Goal: Obtain resource: Download file/media

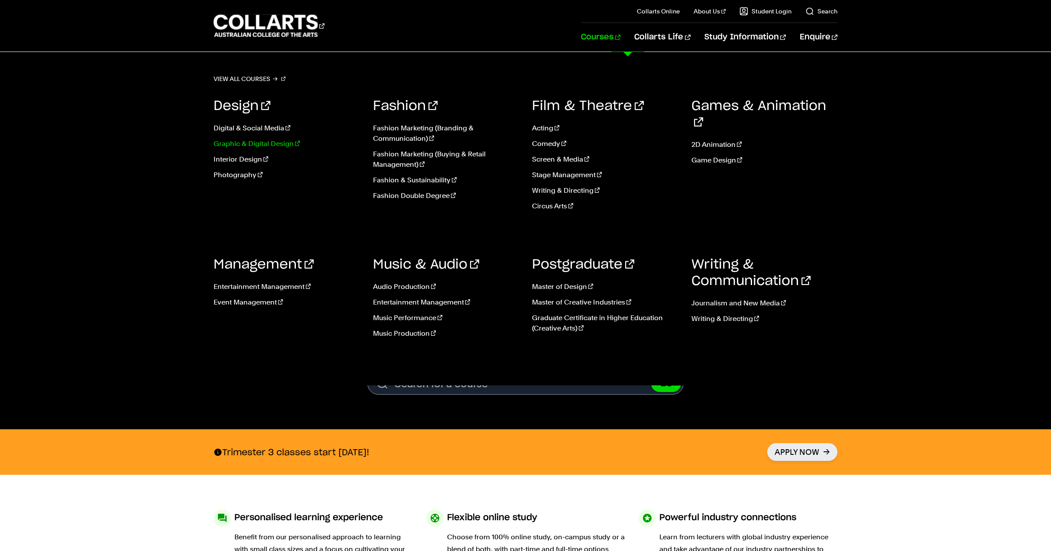
click at [277, 145] on link "Graphic & Digital Design" at bounding box center [287, 144] width 146 height 10
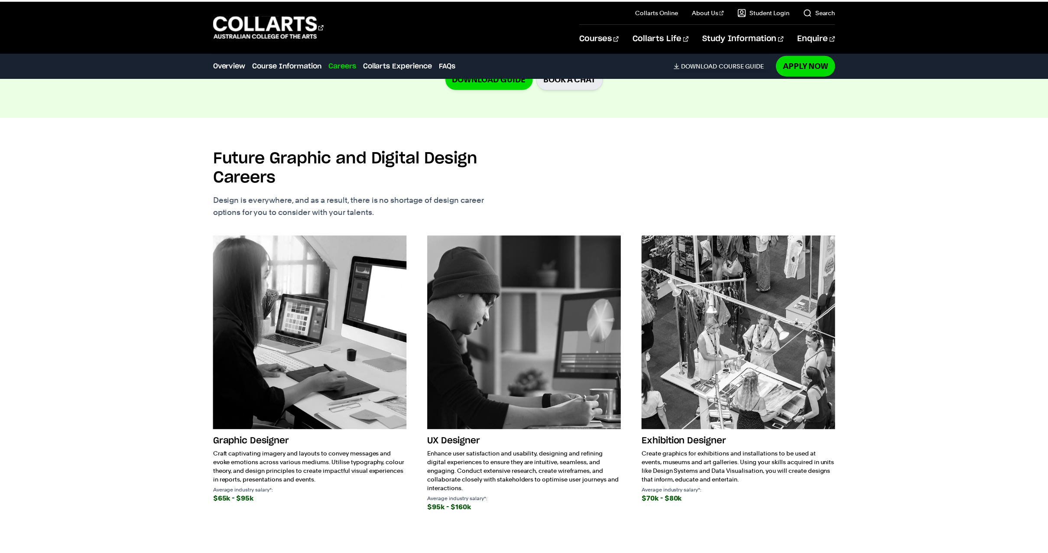
scroll to position [1334, 0]
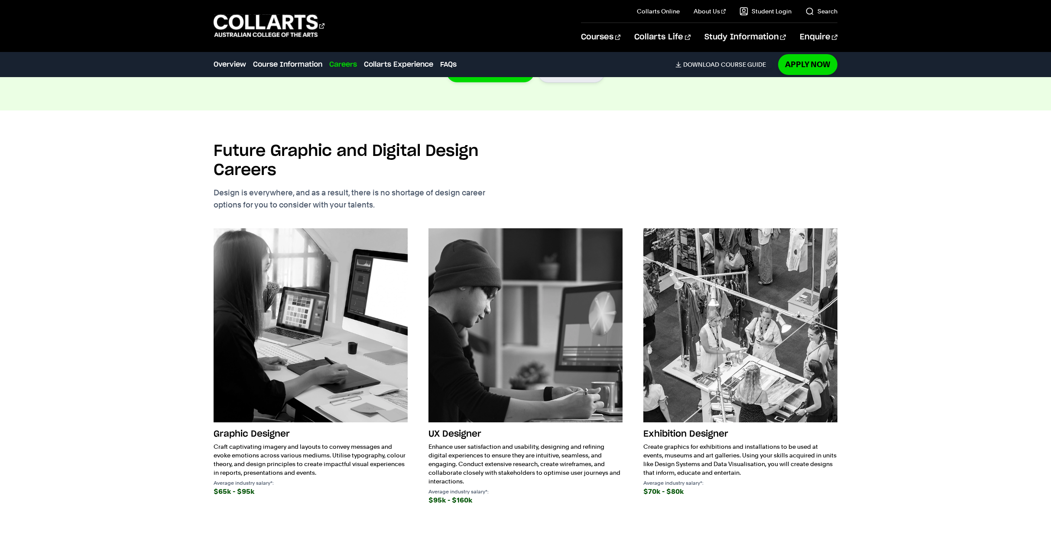
drag, startPoint x: 213, startPoint y: 430, endPoint x: 319, endPoint y: 452, distance: 108.8
click at [319, 452] on div "Future Graphic and Digital Design Careers Design is everywhere, and as a result…" at bounding box center [525, 334] width 802 height 448
click at [318, 453] on p "Craft captivating imagery and layouts to convey messages and evoke emotions acr…" at bounding box center [311, 459] width 194 height 35
drag, startPoint x: 316, startPoint y: 455, endPoint x: 203, endPoint y: 432, distance: 115.5
click at [198, 430] on div "Future Graphic and Digital Design Careers Design is everywhere, and as a result…" at bounding box center [525, 334] width 802 height 448
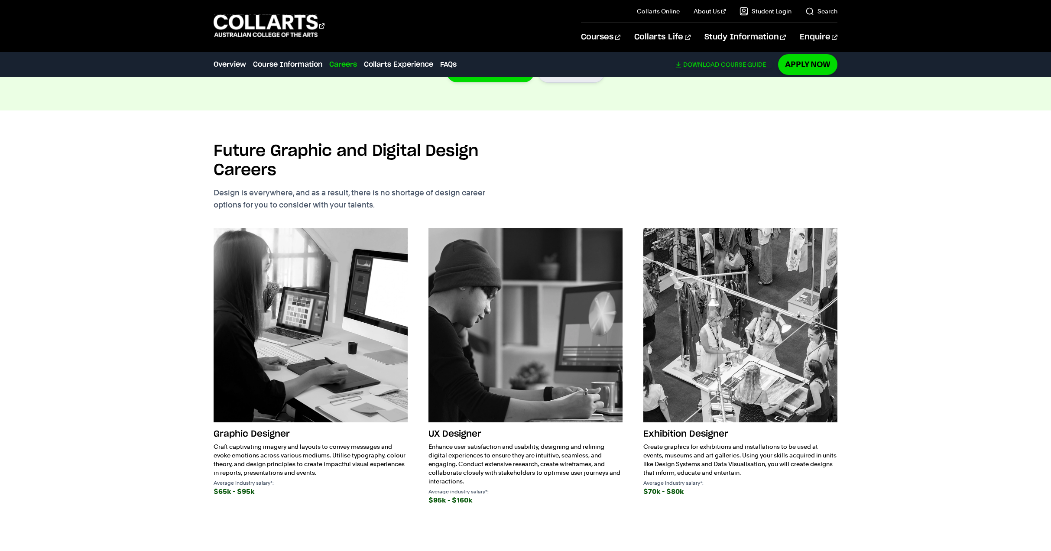
click at [730, 65] on link "Download Course Guide" at bounding box center [723, 65] width 97 height 8
click at [190, 450] on div "Future Graphic and Digital Design Careers Design is everywhere, and as a result…" at bounding box center [525, 334] width 802 height 448
